Goal: Task Accomplishment & Management: Use online tool/utility

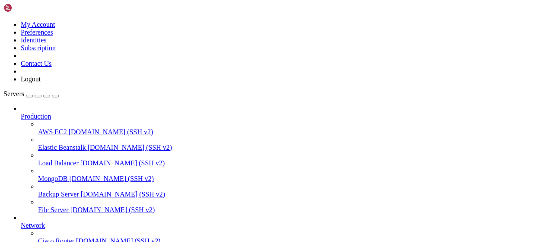
scroll to position [176, 0]
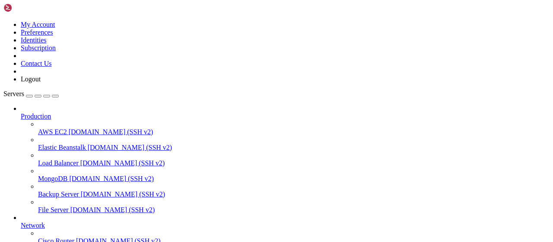
type input "/root/cloudflare/scraper"
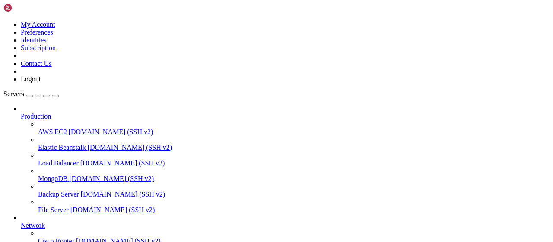
type input "/root/cloudflare/scraper"
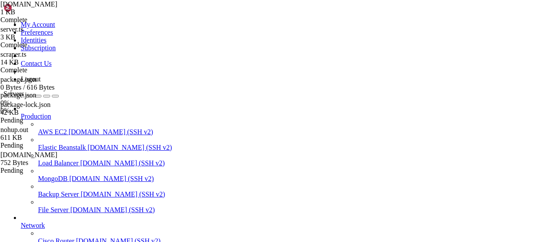
click at [87, 166] on span "[DOMAIN_NAME] 752 Bytes" at bounding box center [43, 159] width 86 height 16
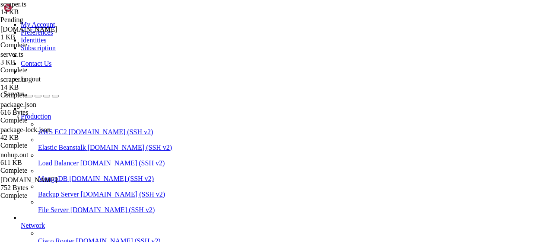
type textarea "}"
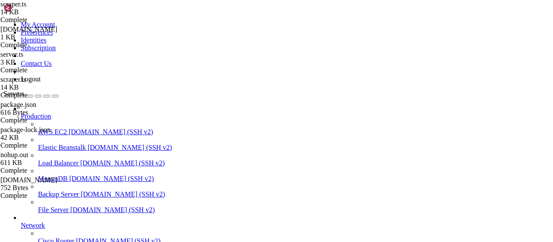
type textarea "}"
paste textarea
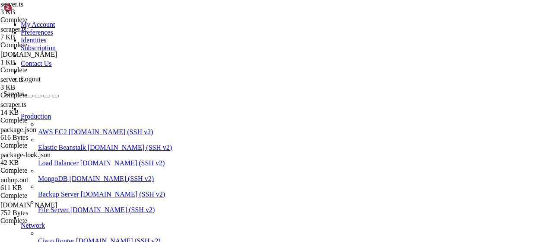
scroll to position [506, 0]
type textarea "console.log(`💚 Health check: http://localhost:${server.port}/health`)"
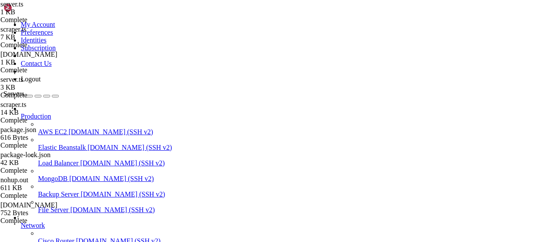
drag, startPoint x: 262, startPoint y: 715, endPoint x: 5, endPoint y: 595, distance: 283.3
drag, startPoint x: 256, startPoint y: 711, endPoint x: 8, endPoint y: 594, distance: 274.2
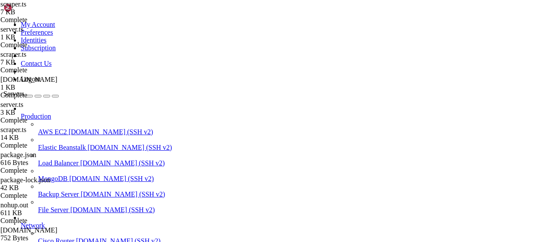
scroll to position [159, 0]
type textarea "}"
paste textarea
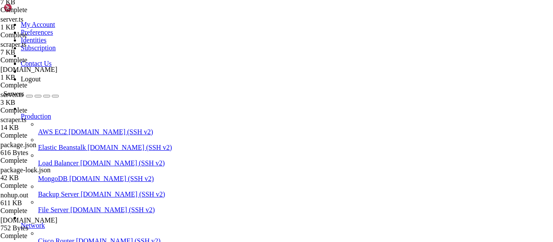
type textarea "})"
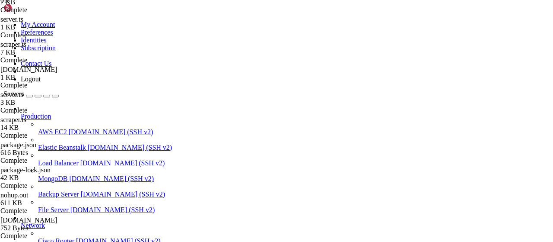
drag, startPoint x: 125, startPoint y: 11, endPoint x: 153, endPoint y: 22, distance: 30.7
drag, startPoint x: 253, startPoint y: 711, endPoint x: 7, endPoint y: 566, distance: 285.7
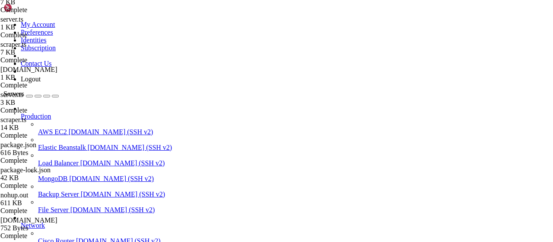
scroll to position [889, 0]
drag, startPoint x: 216, startPoint y: 30, endPoint x: 131, endPoint y: 28, distance: 84.7
copy div "2|scraper | [DATE]T04:03:12: 254 | if (this.puppeteer.configuration.browserRevi…"
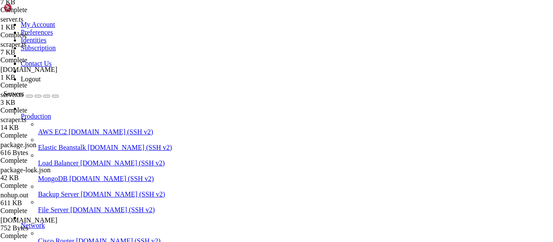
scroll to position [0, 0]
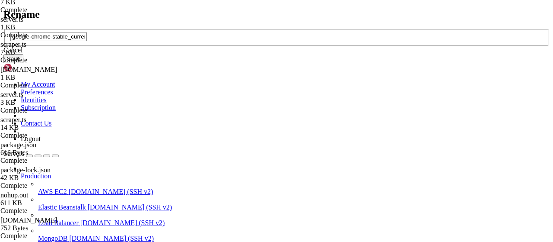
drag, startPoint x: 345, startPoint y: 122, endPoint x: 157, endPoint y: 122, distance: 188.0
click at [87, 41] on input "google-chrome-stable_current_amd64.deb" at bounding box center [48, 36] width 77 height 9
click at [289, 54] on div "Cancel" at bounding box center [276, 50] width 546 height 8
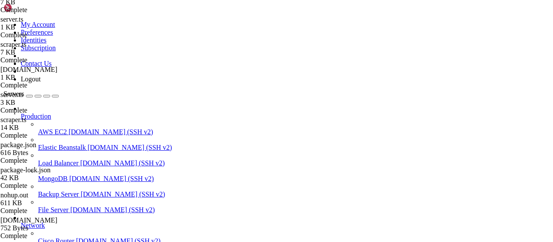
drag, startPoint x: 215, startPoint y: 33, endPoint x: 128, endPoint y: 30, distance: 87.8
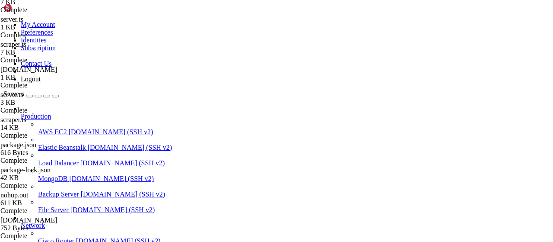
type input "/root/cloudflare/scraper"
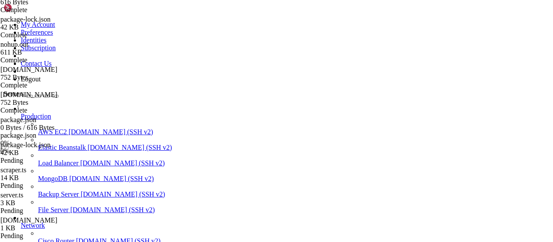
scroll to position [236, 0]
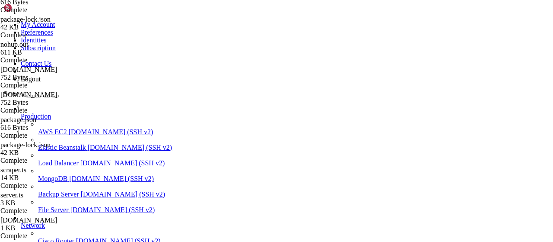
drag, startPoint x: 122, startPoint y: 12, endPoint x: 141, endPoint y: 24, distance: 22.5
